Goal: Navigation & Orientation: Find specific page/section

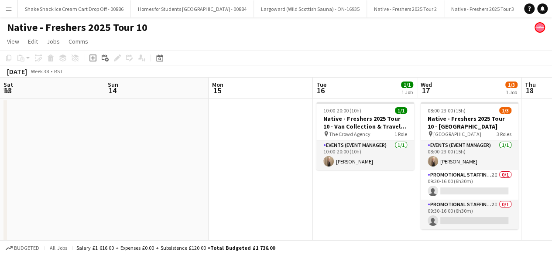
scroll to position [0, 229]
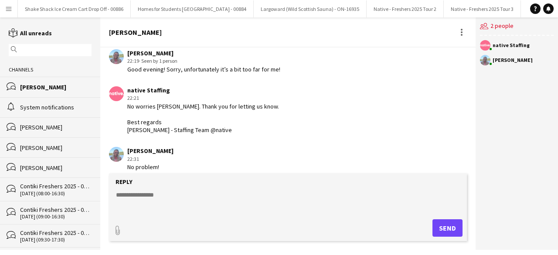
scroll to position [0, 0]
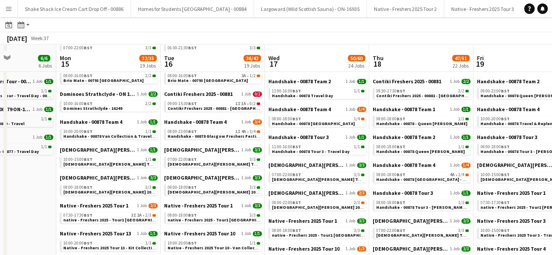
scroll to position [98, 0]
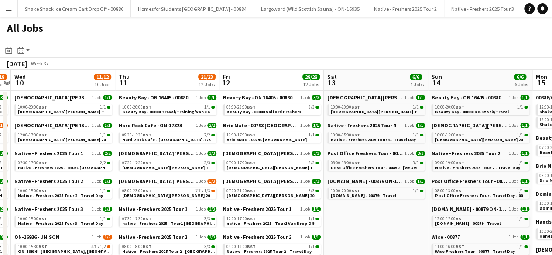
scroll to position [0, 193]
